Goal: Task Accomplishment & Management: Manage account settings

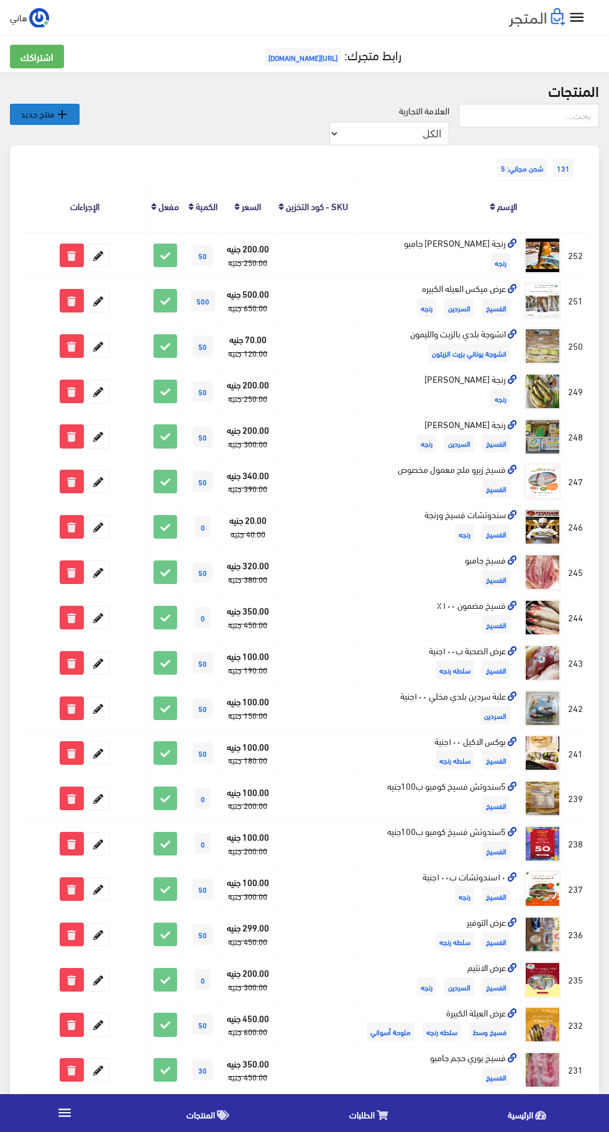
click at [63, 113] on icon "" at bounding box center [62, 114] width 15 height 15
click at [272, 116] on div "العلامة التجارية الكل اولاد صالح علامه تجاريه مسجله اولاد رجب صالح بطنطا هاني ص…" at bounding box center [269, 125] width 379 height 42
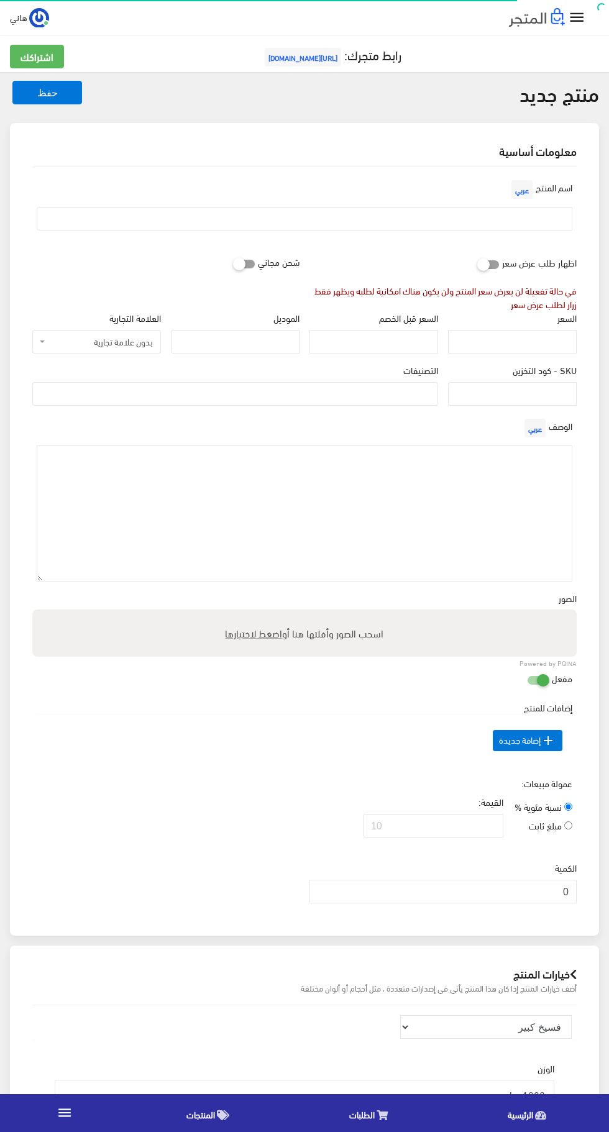
select select
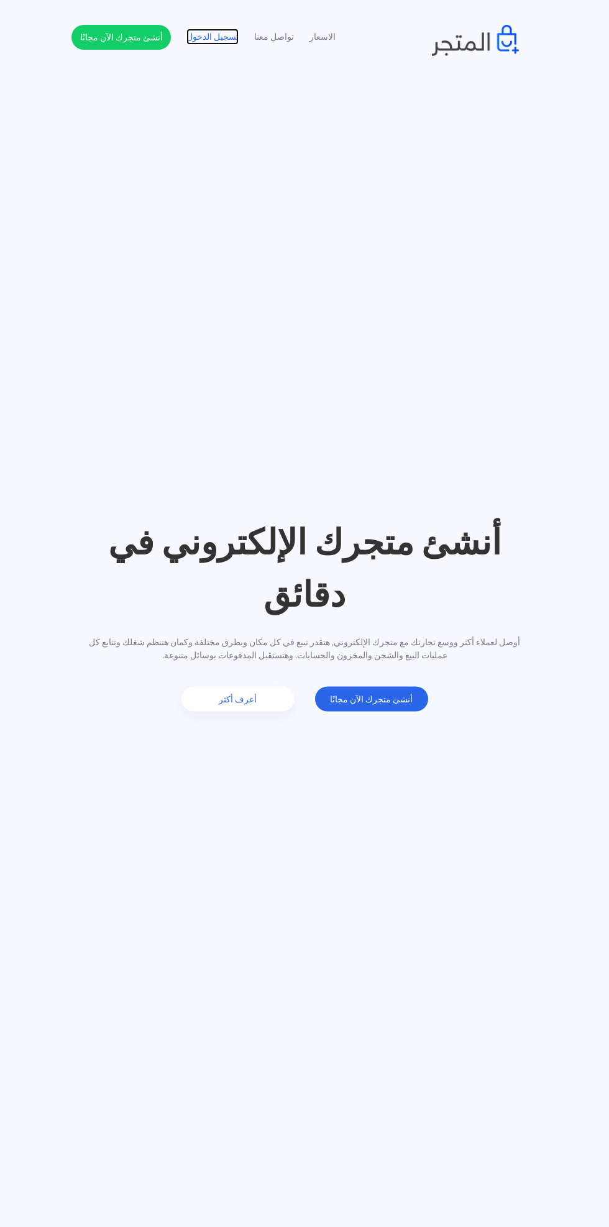
click at [221, 34] on link "تسجيل الدخول" at bounding box center [212, 36] width 52 height 13
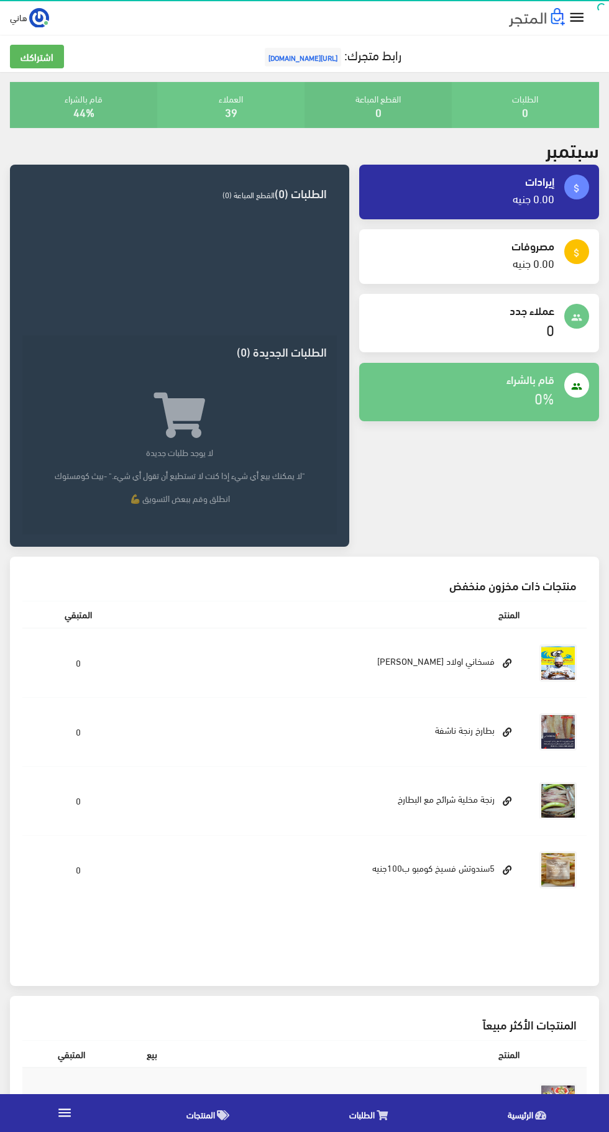
click at [582, 22] on icon "" at bounding box center [577, 18] width 18 height 18
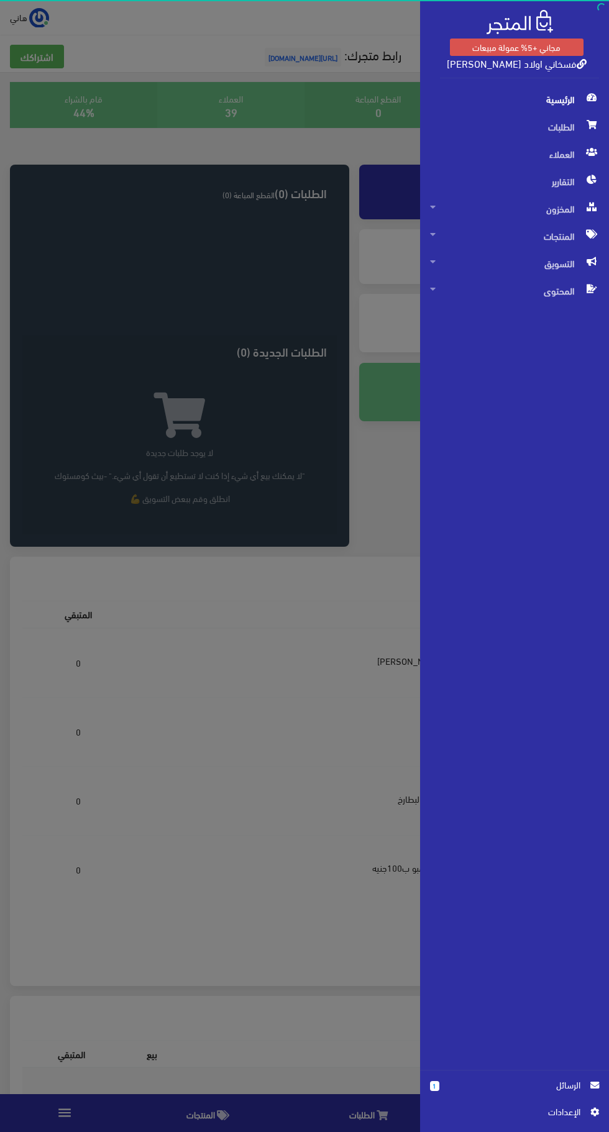
click at [580, 1106] on span "اﻹعدادات" at bounding box center [510, 1112] width 140 height 14
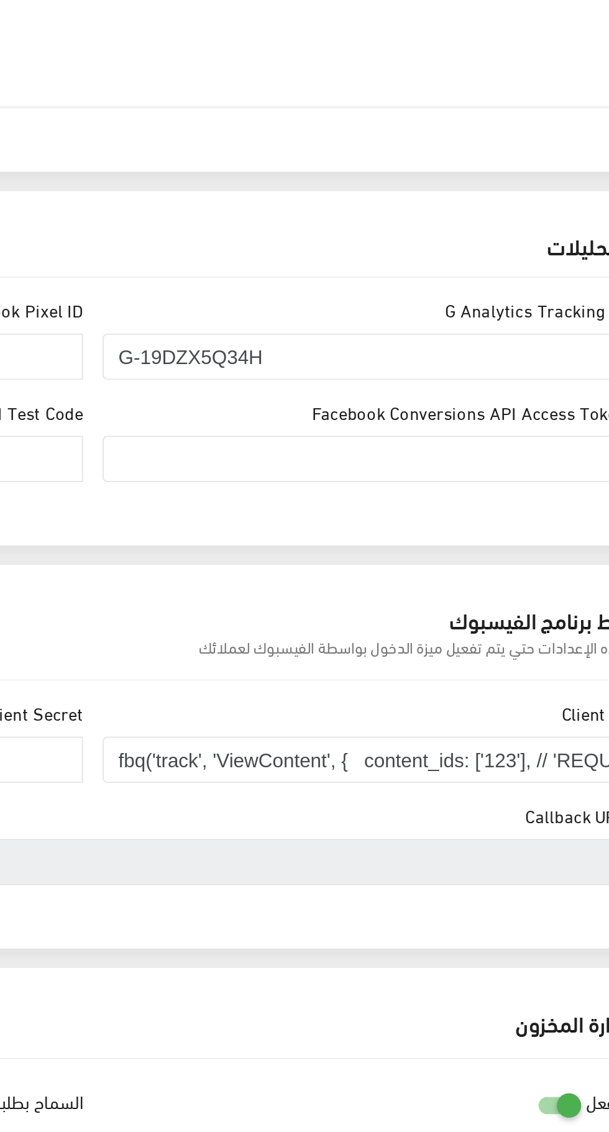
scroll to position [232, 0]
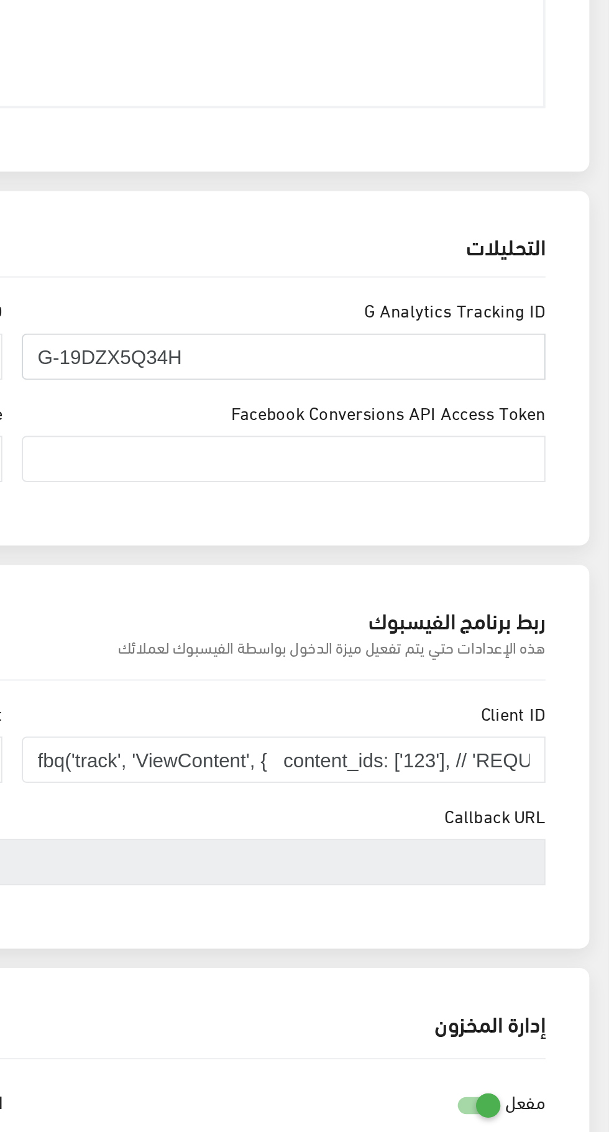
click at [472, 428] on input "G-19DZX5Q34H" at bounding box center [443, 432] width 267 height 24
click at [446, 433] on input "G-19DZX5Q34H٢" at bounding box center [443, 432] width 267 height 24
paste input "G-4T82Q74SPL"
click at [392, 424] on input "G-19DZX5Q34H٢G-4T82Q74SPL" at bounding box center [443, 432] width 267 height 24
type input "G-19DZX5Q34H٢G-4T82Q74SPL"
